Goal: Transaction & Acquisition: Subscribe to service/newsletter

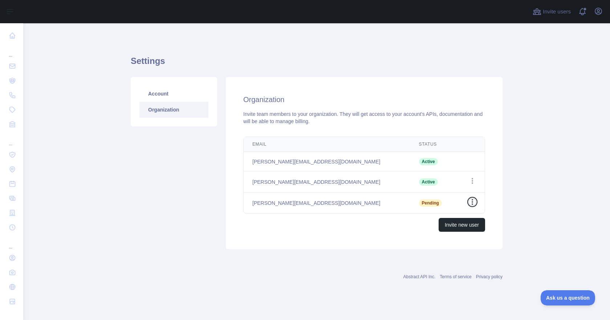
click at [473, 204] on icon "button" at bounding box center [472, 202] width 1 height 6
click at [513, 179] on main "Settings Account Organization Organization Invite team members to your organiza…" at bounding box center [316, 171] width 587 height 297
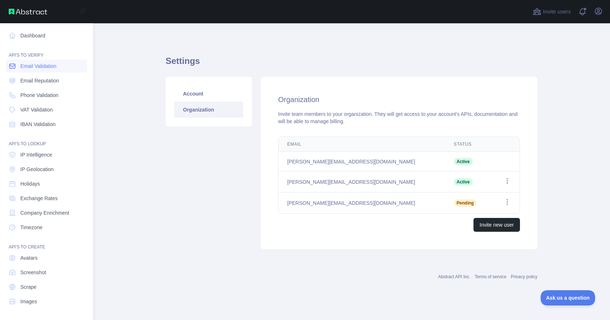
click at [49, 65] on span "Email Validation" at bounding box center [38, 65] width 36 height 7
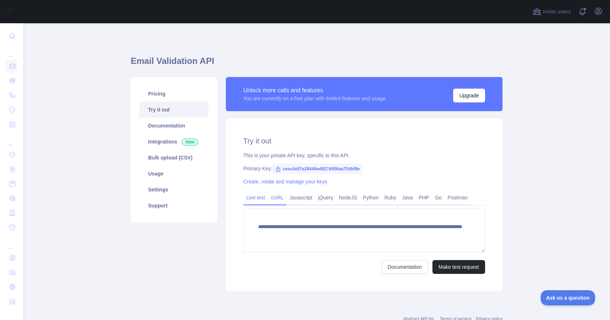
click at [269, 200] on link "cURL" at bounding box center [277, 198] width 19 height 12
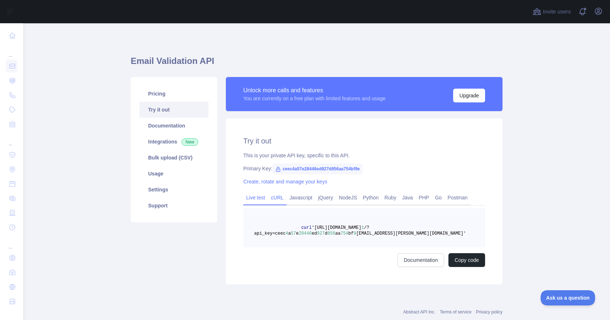
click at [243, 197] on div "Live test" at bounding box center [255, 199] width 25 height 11
click at [243, 197] on link "Live test" at bounding box center [255, 198] width 25 height 12
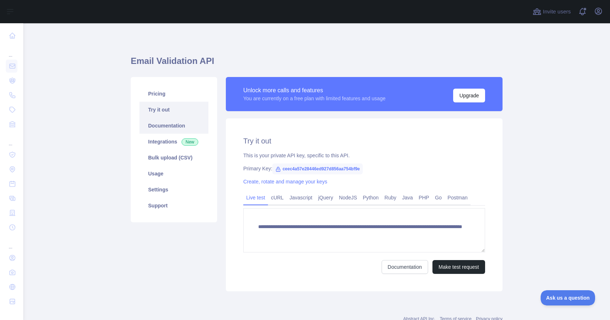
click at [163, 127] on link "Documentation" at bounding box center [173, 126] width 69 height 16
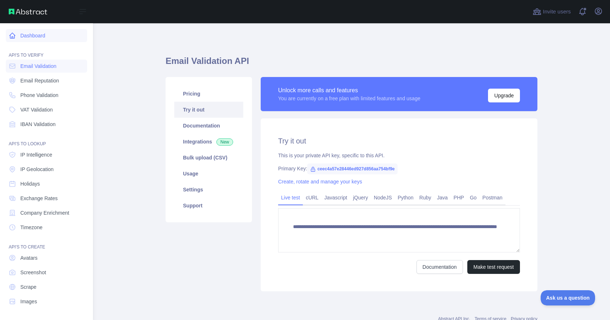
click at [15, 32] on link "Dashboard" at bounding box center [46, 35] width 81 height 13
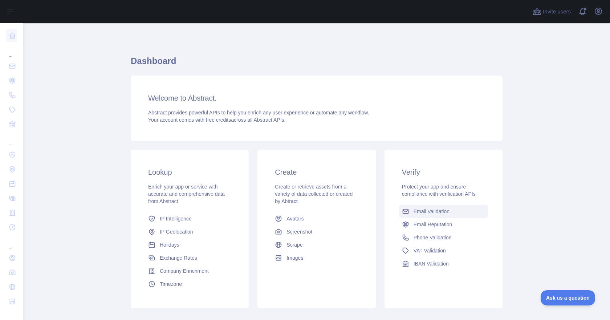
click at [428, 210] on span "Email Validation" at bounding box center [432, 211] width 36 height 7
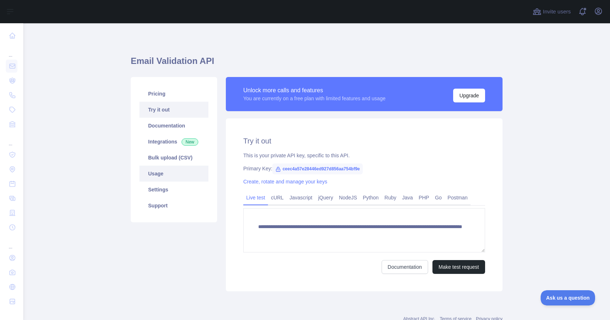
click at [153, 177] on link "Usage" at bounding box center [173, 174] width 69 height 16
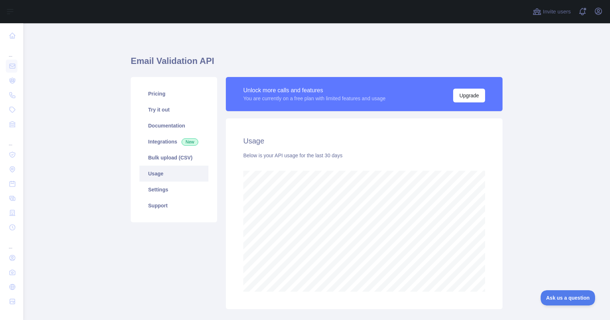
scroll to position [297, 582]
click at [170, 190] on link "Settings" at bounding box center [173, 190] width 69 height 16
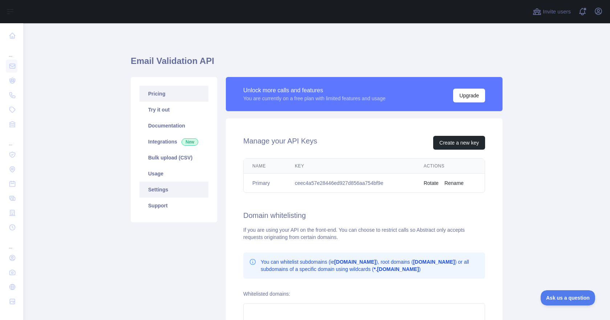
click at [163, 98] on link "Pricing" at bounding box center [173, 94] width 69 height 16
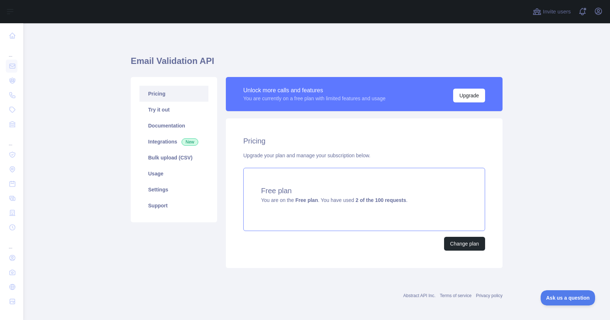
click at [312, 210] on div "Free plan You are on the Free plan . You have used 2 of the 100 requests ." at bounding box center [364, 199] width 242 height 63
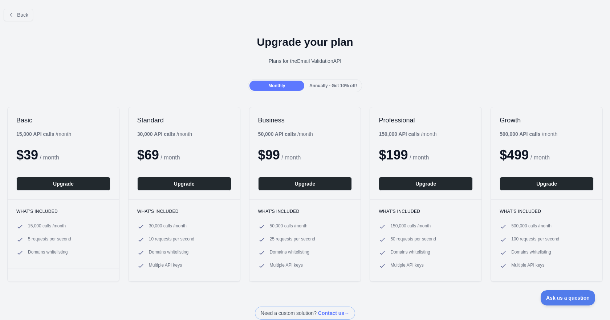
click at [336, 86] on span "Annually - Get 10% off!" at bounding box center [333, 85] width 48 height 5
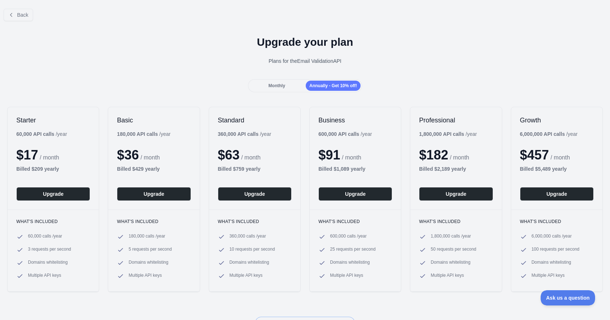
click at [290, 87] on div "Monthly" at bounding box center [277, 86] width 55 height 10
